Goal: Information Seeking & Learning: Find specific fact

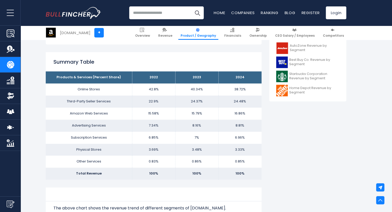
scroll to position [206, 0]
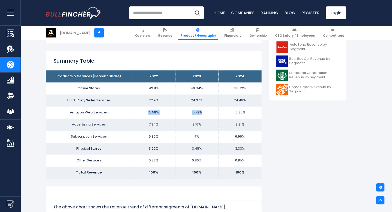
drag, startPoint x: 140, startPoint y: 109, endPoint x: 218, endPoint y: 113, distance: 78.2
click at [218, 113] on tr "Amazon Web Services 15.58% 15.79% 16.86%" at bounding box center [154, 113] width 216 height 12
drag, startPoint x: 242, startPoint y: 151, endPoint x: 226, endPoint y: 149, distance: 16.2
click at [226, 149] on td "3.33%" at bounding box center [239, 149] width 43 height 12
click at [228, 137] on td "6.96%" at bounding box center [239, 137] width 43 height 12
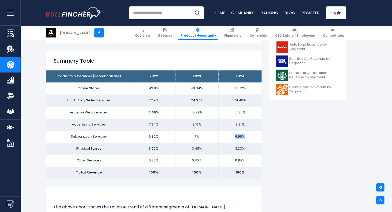
drag, startPoint x: 228, startPoint y: 137, endPoint x: 250, endPoint y: 135, distance: 21.4
click at [250, 135] on td "6.96%" at bounding box center [239, 137] width 43 height 12
drag, startPoint x: 248, startPoint y: 126, endPoint x: 232, endPoint y: 123, distance: 16.7
click at [232, 123] on td "8.81%" at bounding box center [239, 125] width 43 height 12
drag, startPoint x: 231, startPoint y: 110, endPoint x: 243, endPoint y: 112, distance: 12.2
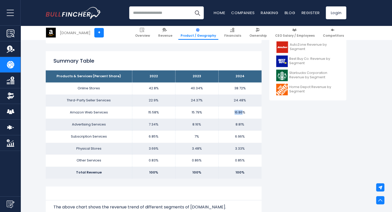
click at [243, 112] on td "16.86%" at bounding box center [239, 113] width 43 height 12
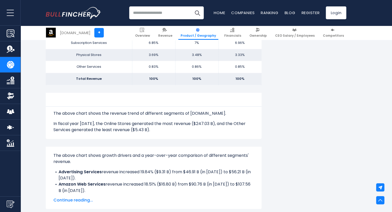
scroll to position [308, 0]
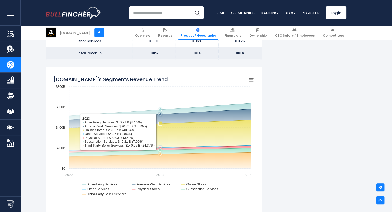
scroll to position [463, 0]
